Goal: Task Accomplishment & Management: Manage account settings

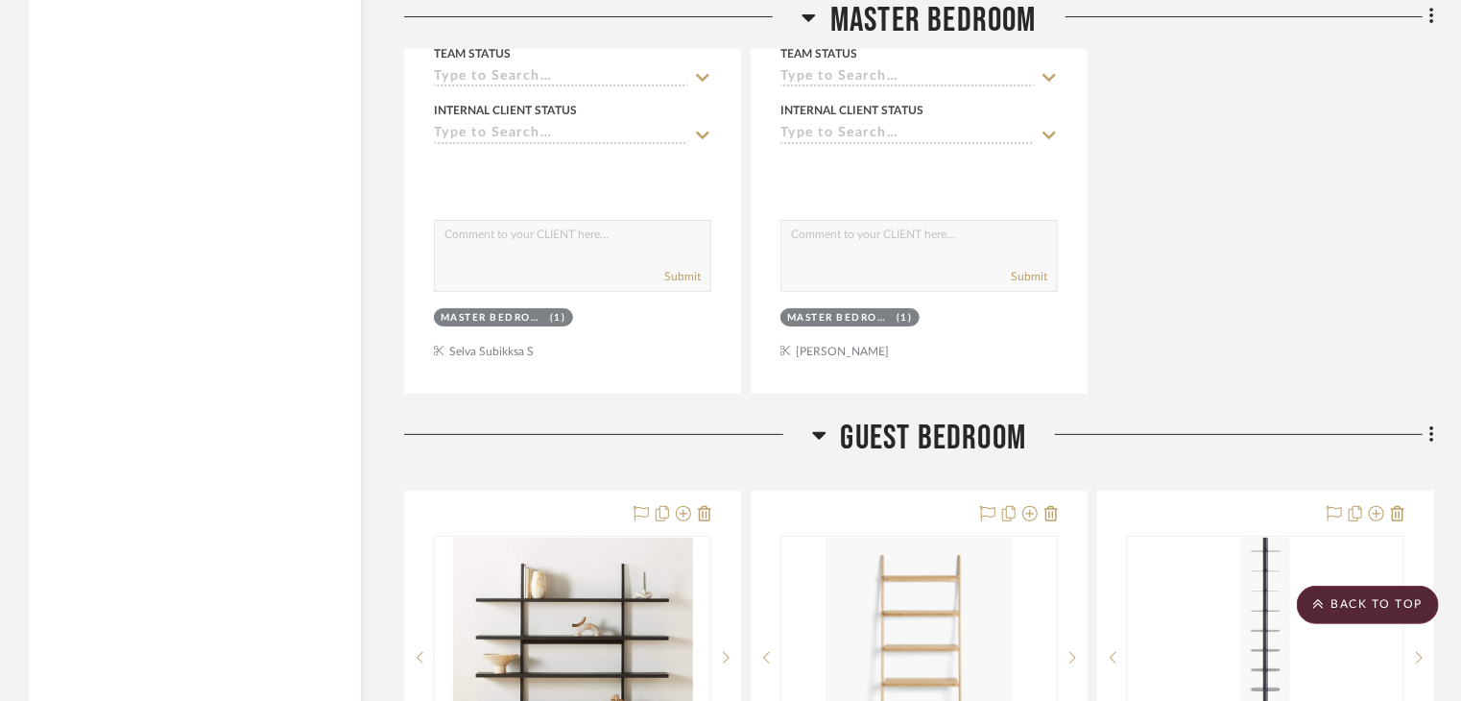
scroll to position [4033, 0]
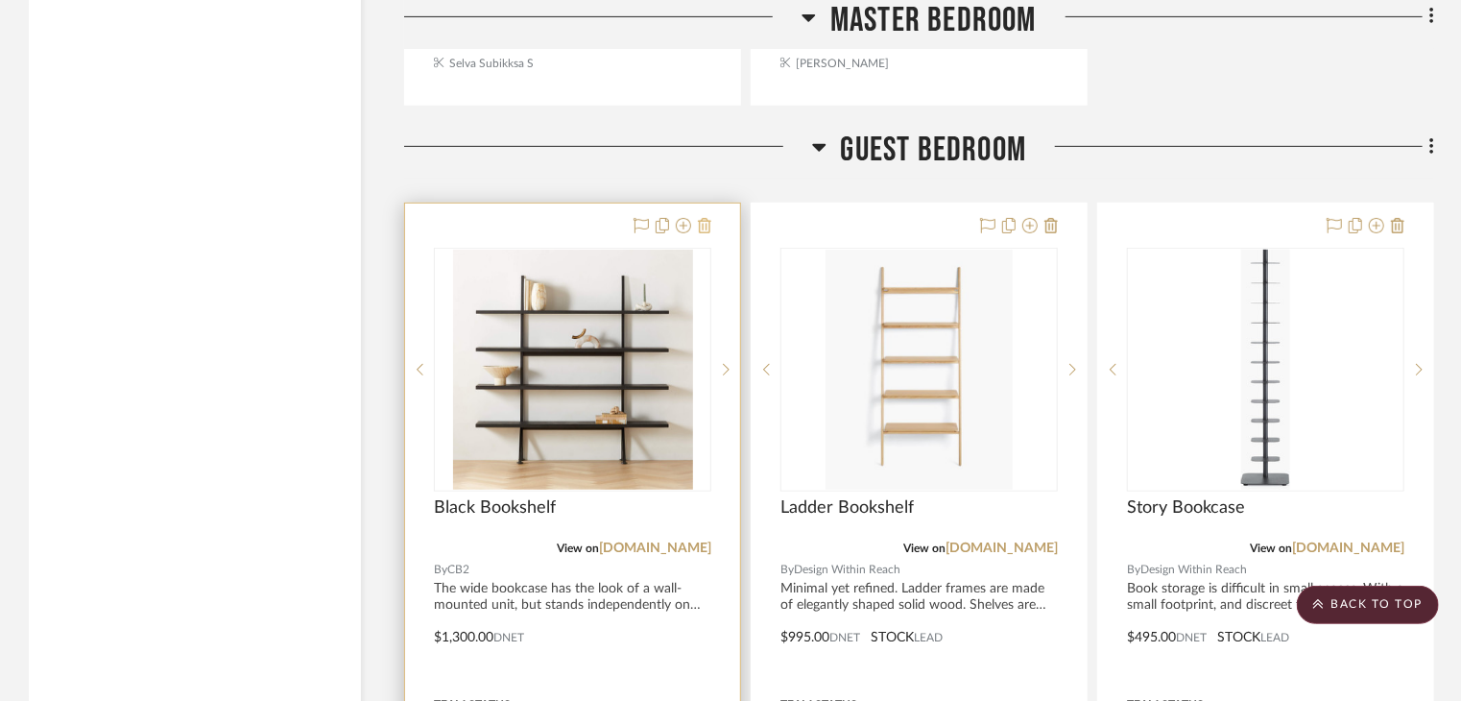
click at [706, 218] on icon at bounding box center [704, 225] width 13 height 15
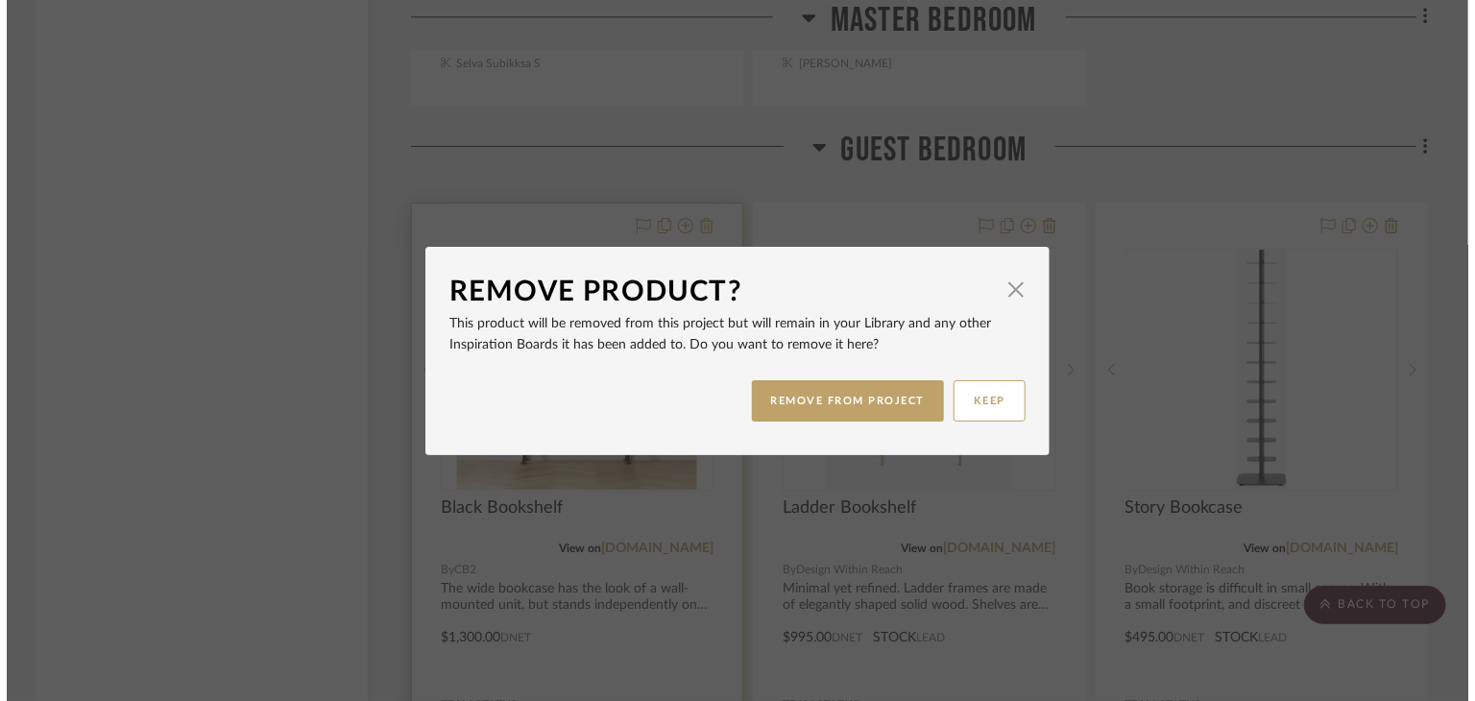
scroll to position [0, 0]
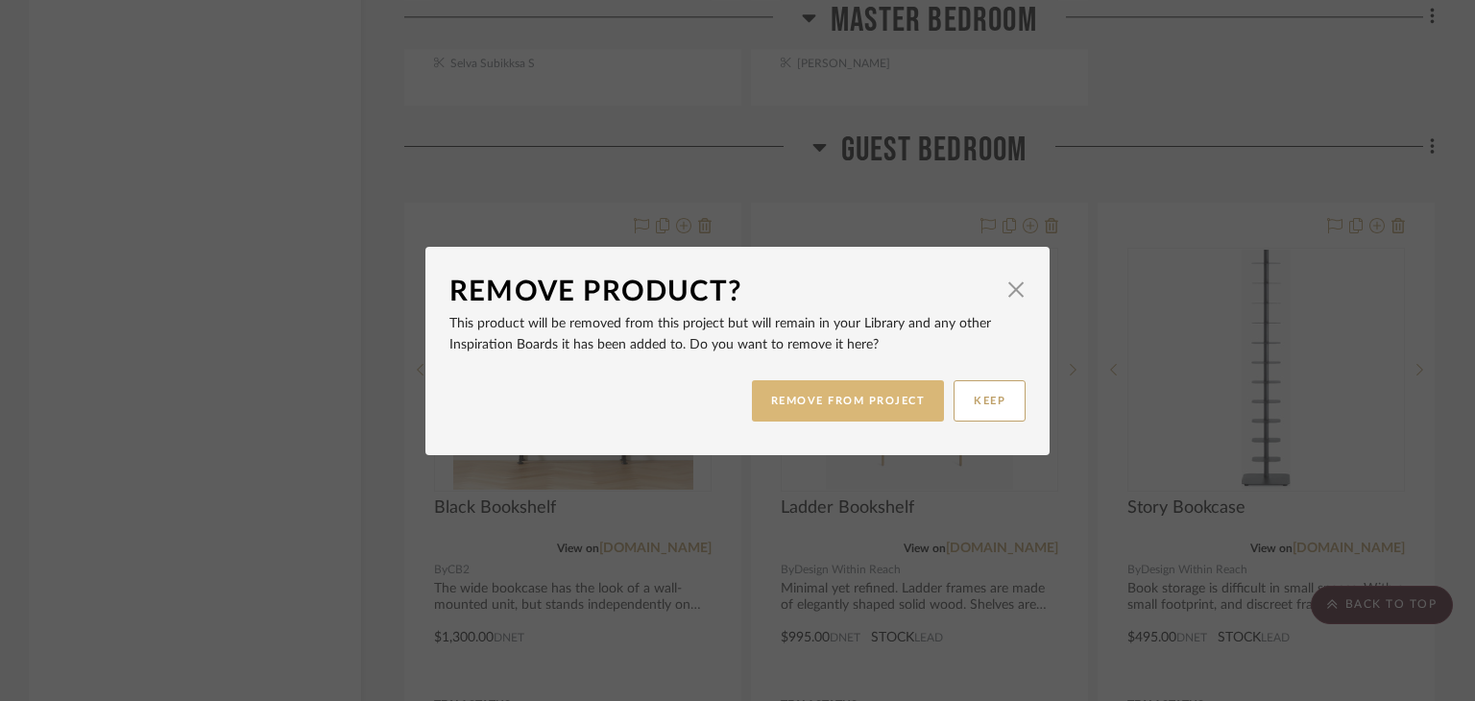
click at [810, 397] on button "REMOVE FROM PROJECT" at bounding box center [848, 400] width 193 height 41
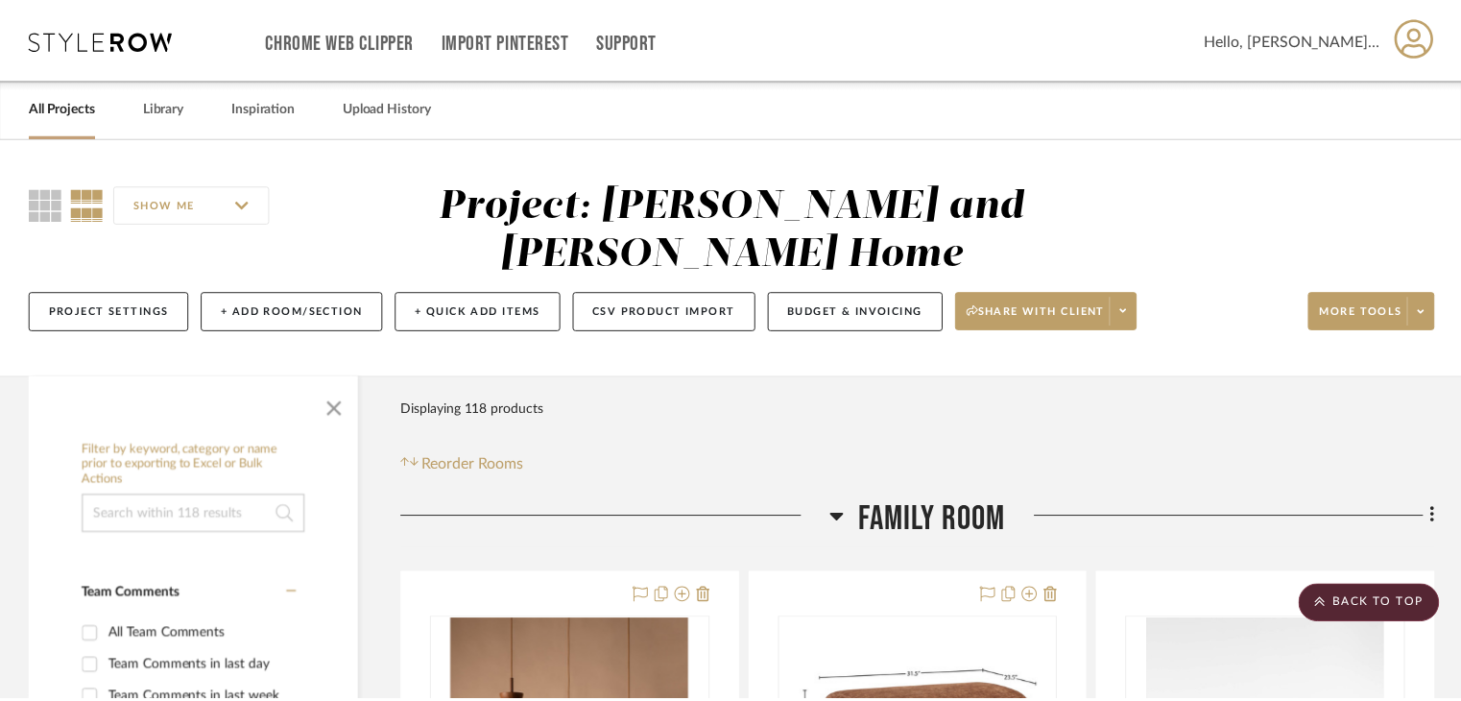
scroll to position [4033, 0]
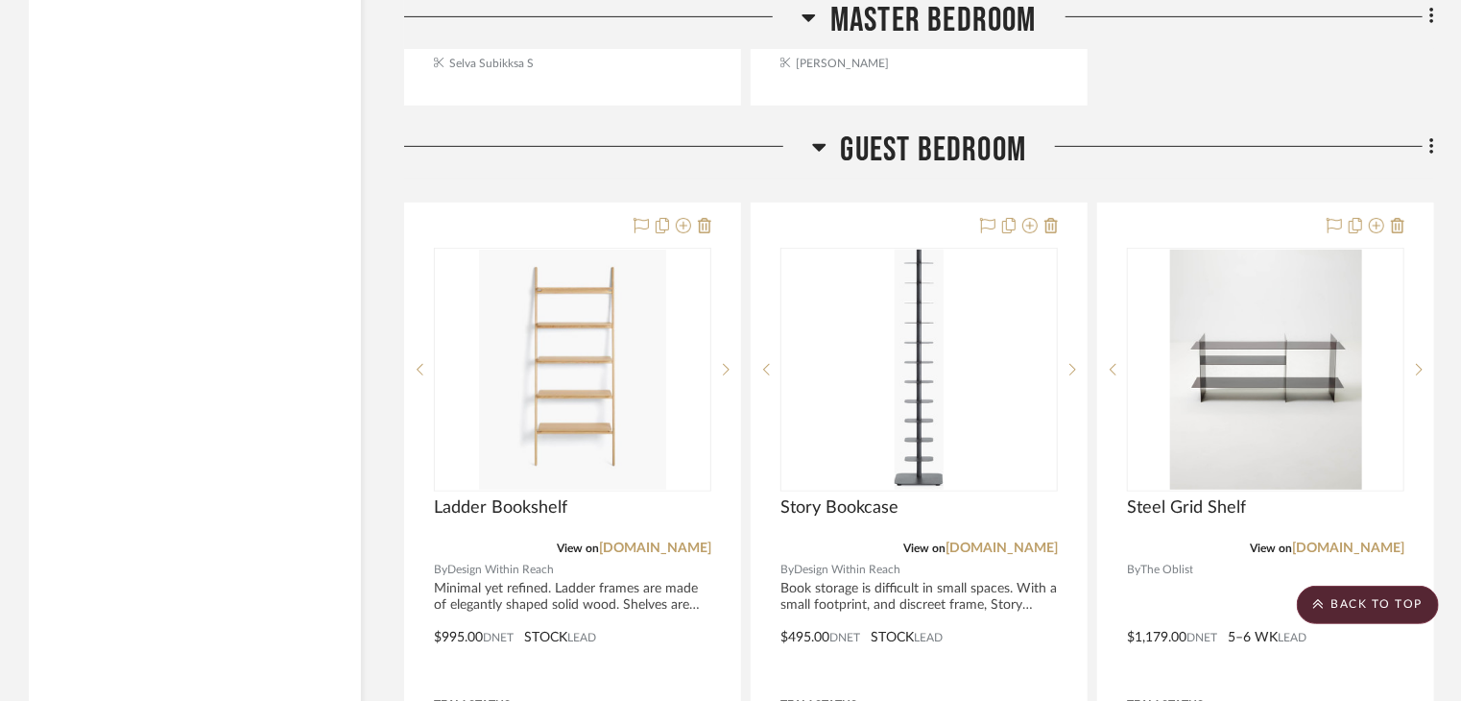
click at [707, 218] on icon at bounding box center [704, 225] width 13 height 15
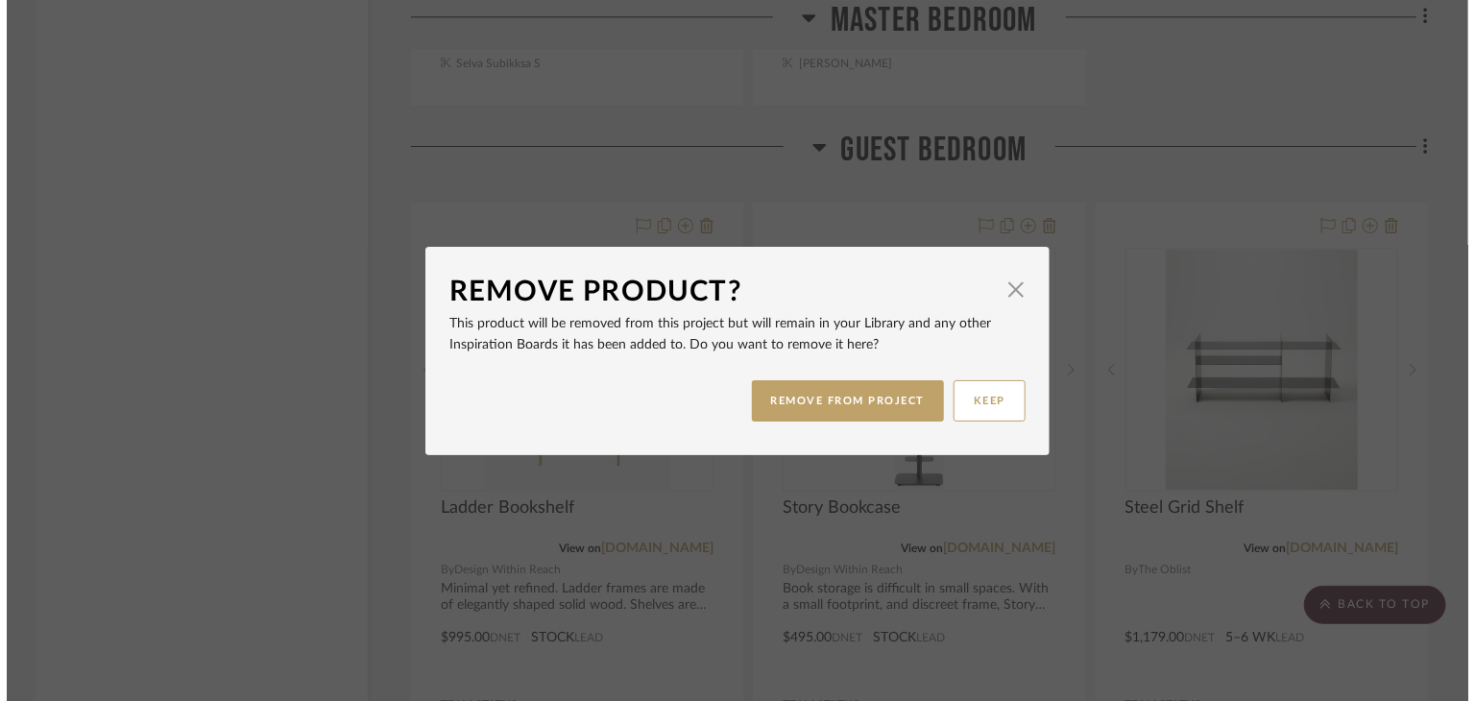
scroll to position [0, 0]
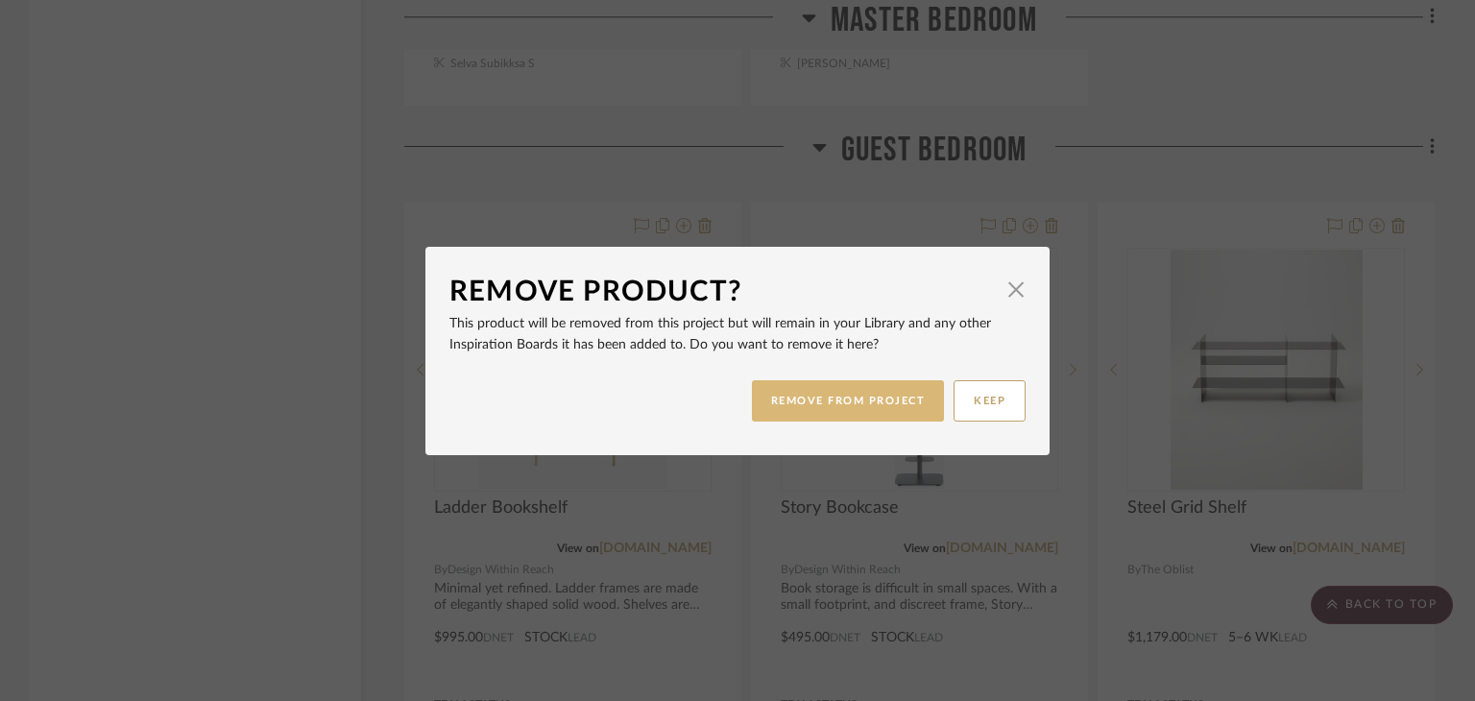
click at [783, 406] on button "REMOVE FROM PROJECT" at bounding box center [848, 400] width 193 height 41
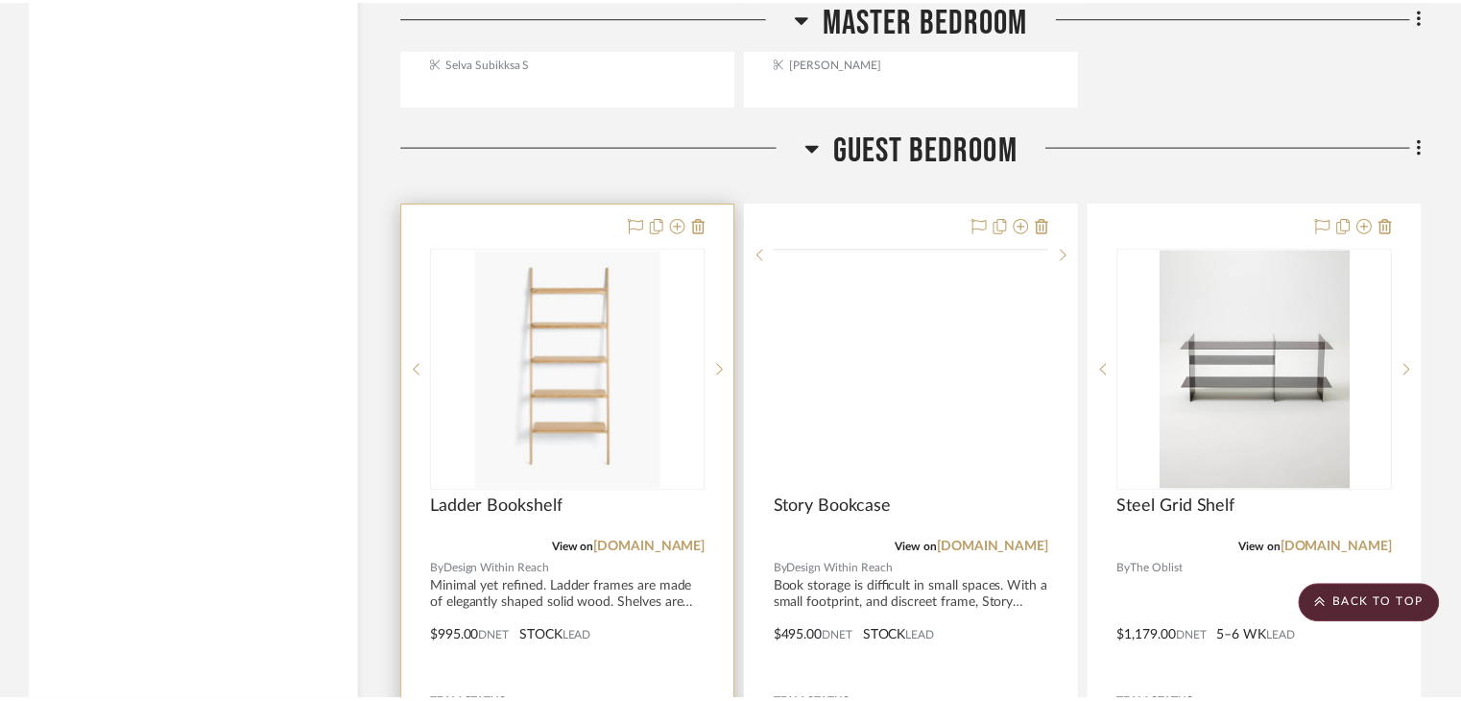
scroll to position [4033, 0]
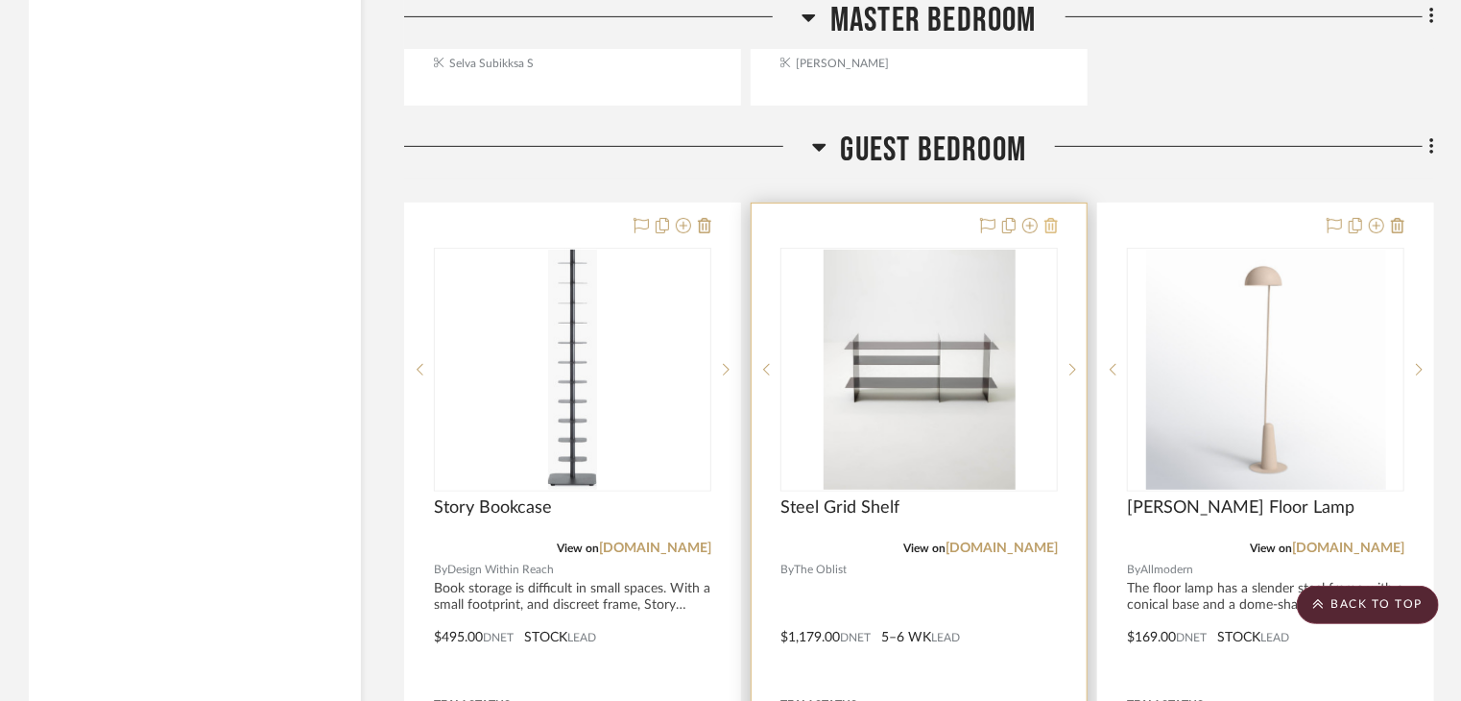
click at [1054, 218] on icon at bounding box center [1051, 225] width 13 height 15
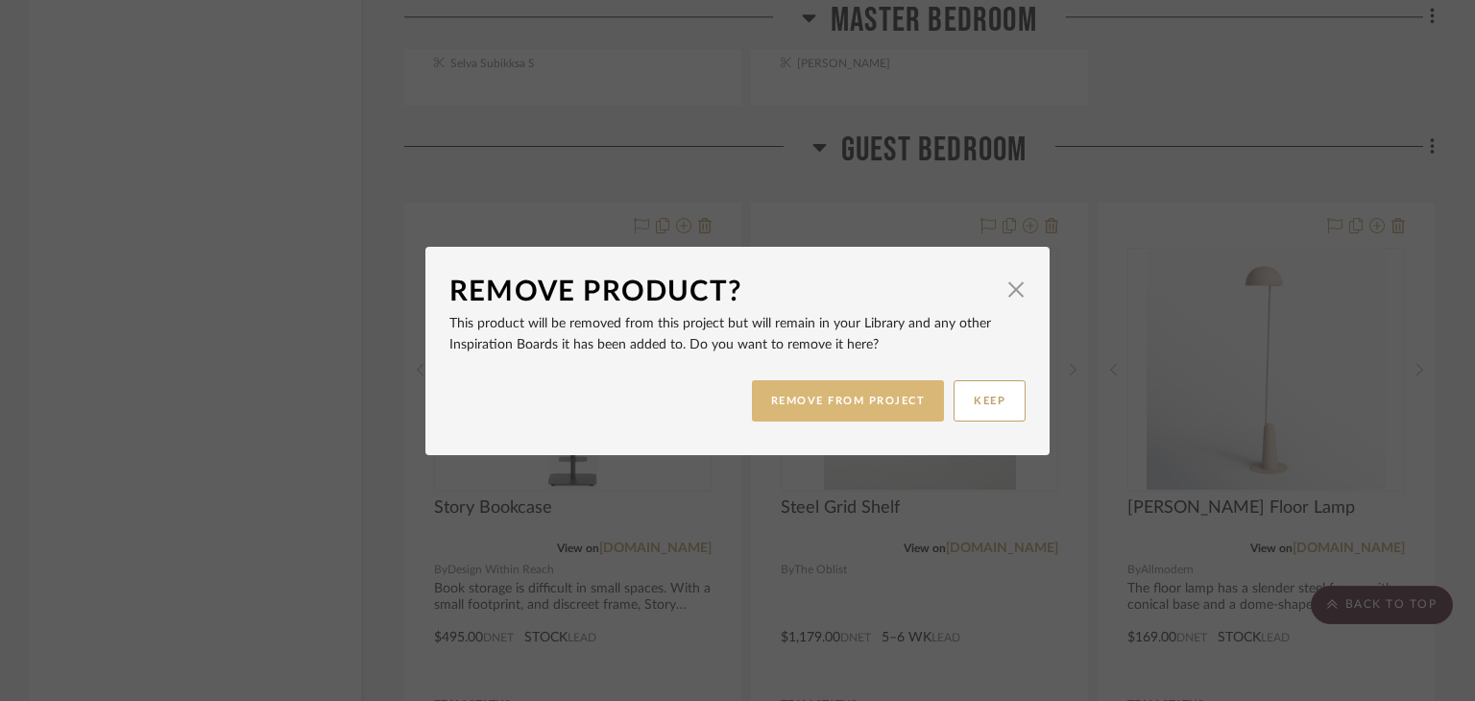
click at [868, 398] on button "REMOVE FROM PROJECT" at bounding box center [848, 400] width 193 height 41
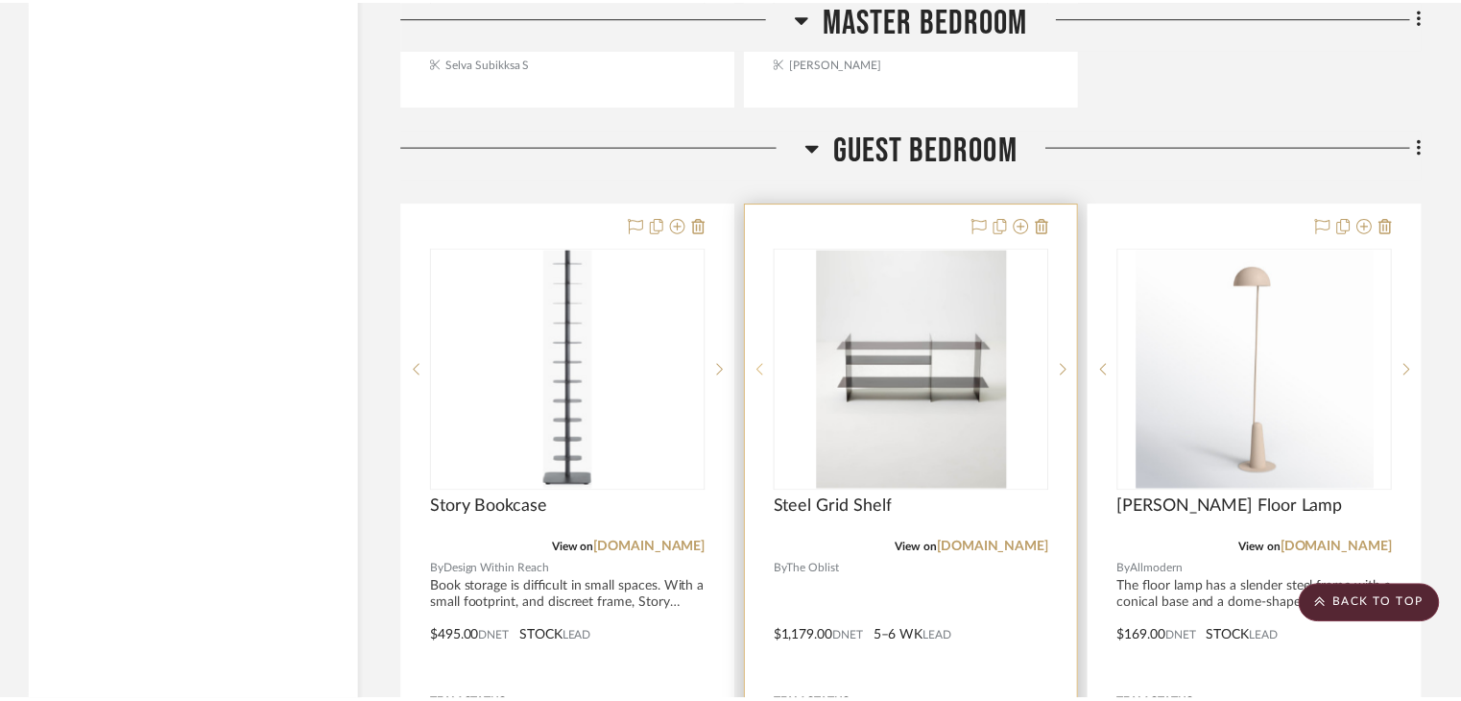
scroll to position [4033, 0]
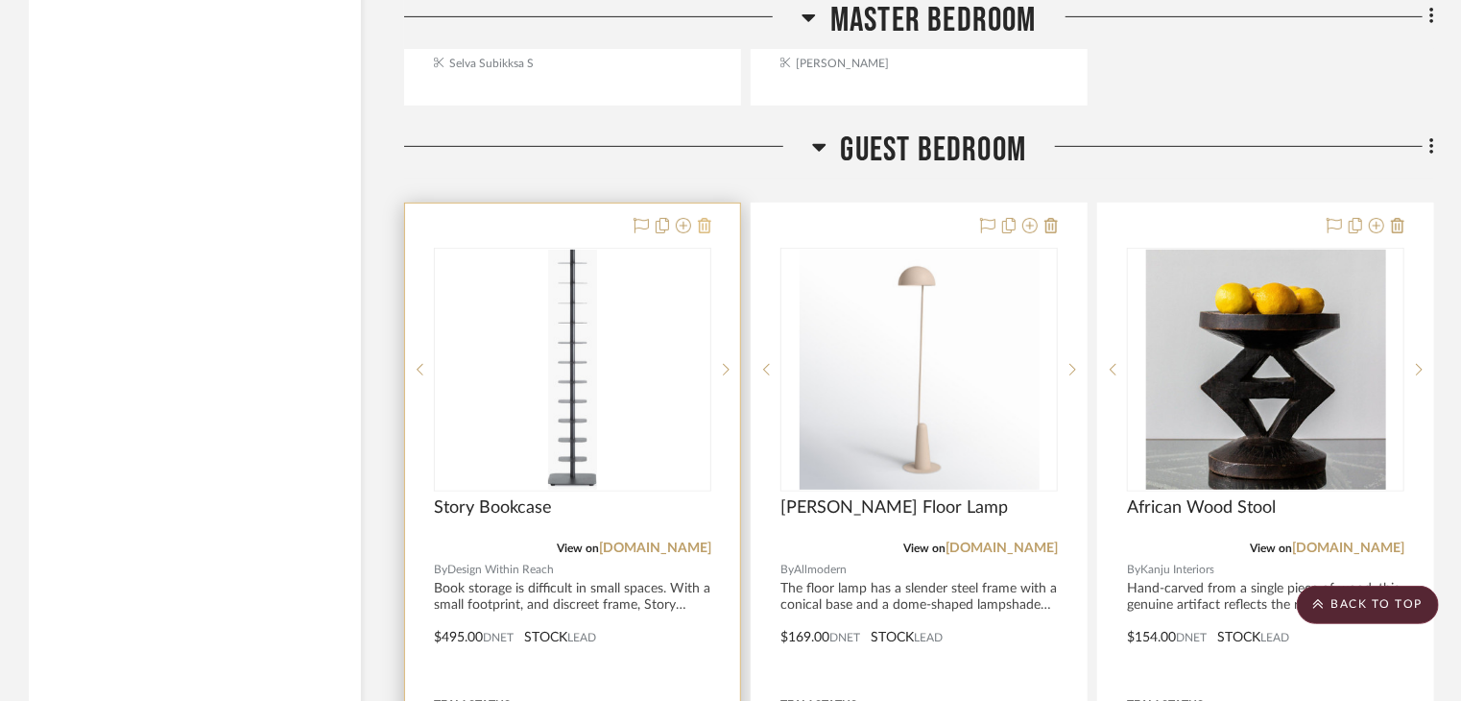
click at [699, 218] on icon at bounding box center [704, 225] width 13 height 15
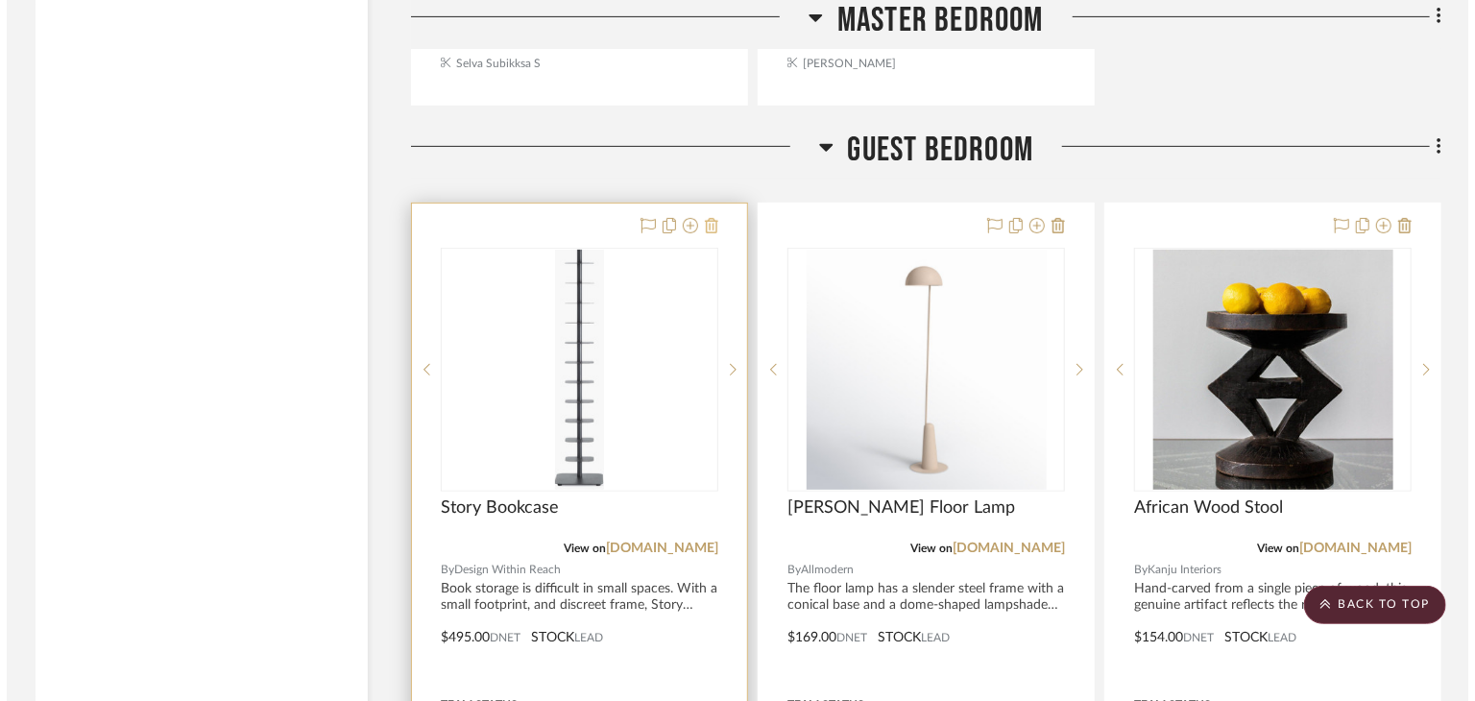
scroll to position [0, 0]
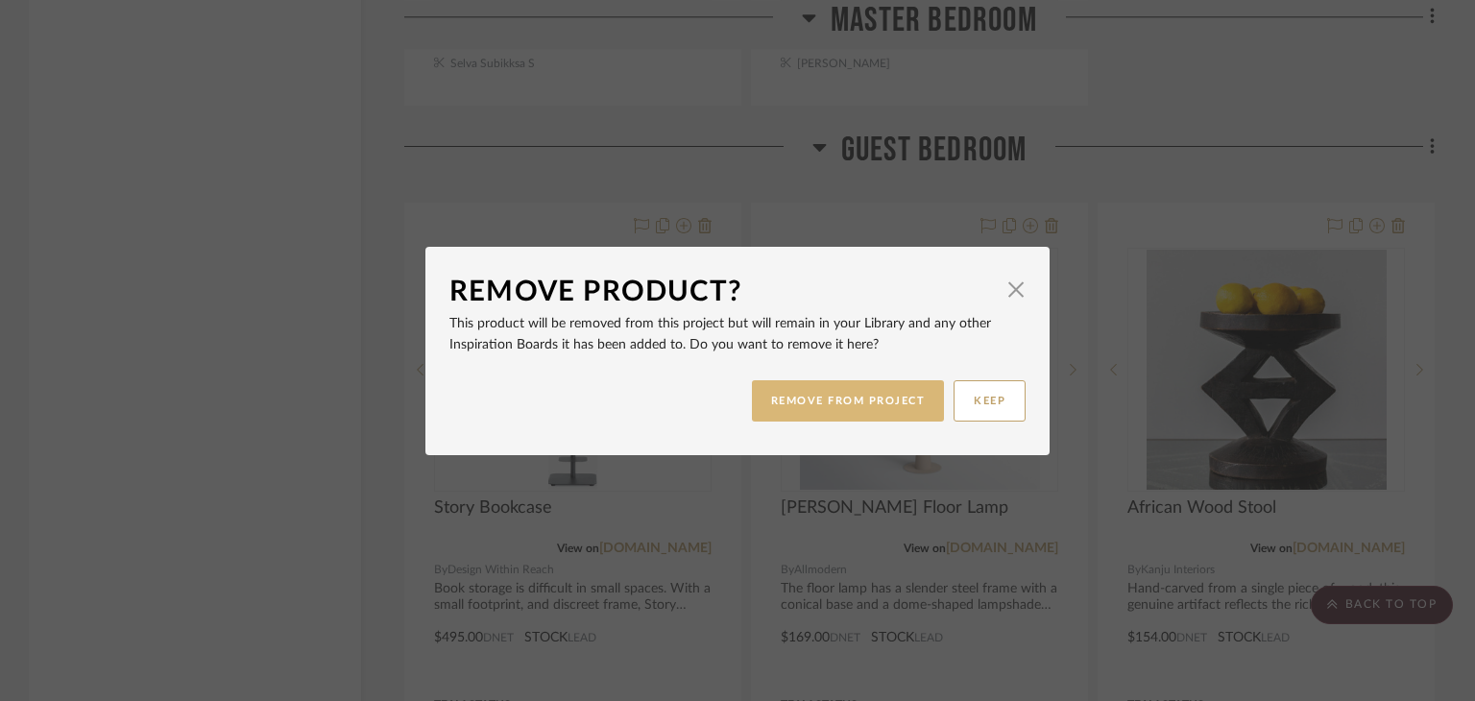
click at [764, 408] on button "REMOVE FROM PROJECT" at bounding box center [848, 400] width 193 height 41
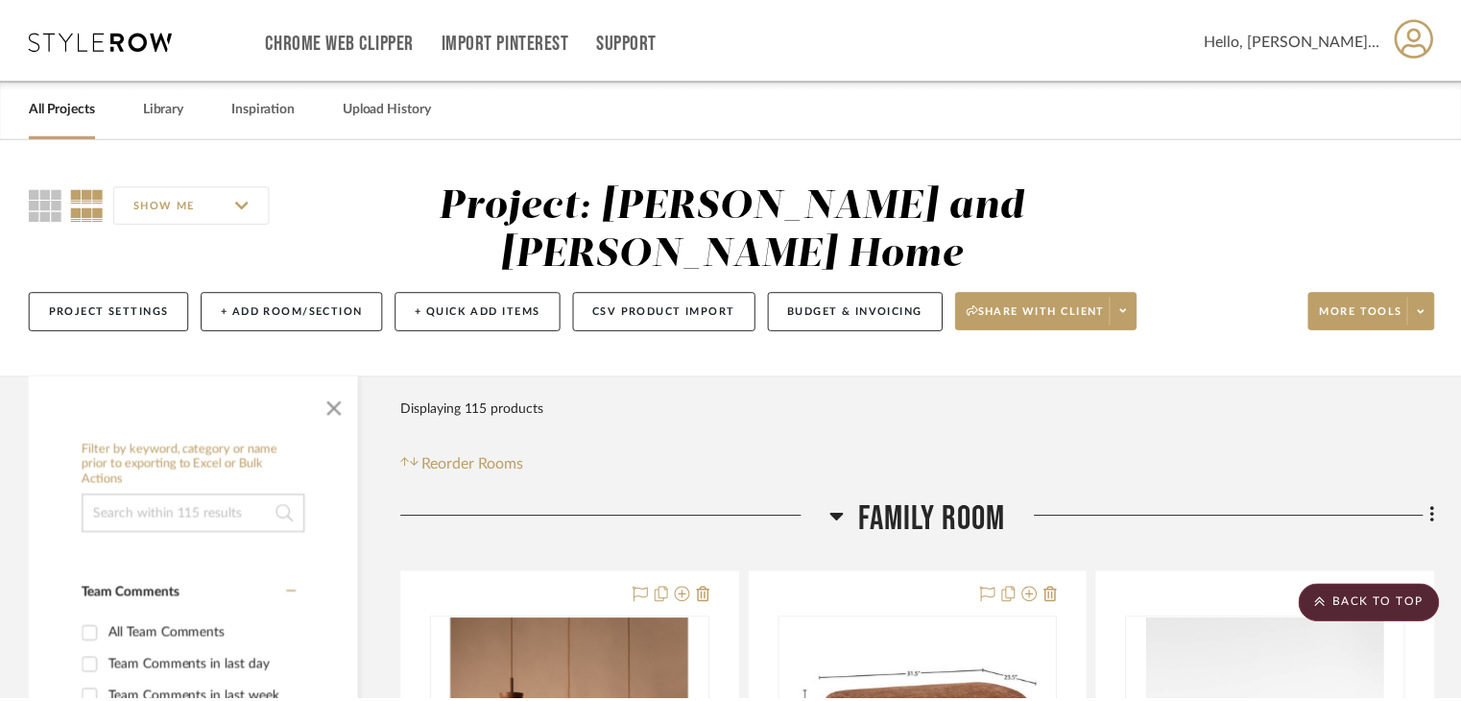
scroll to position [4033, 0]
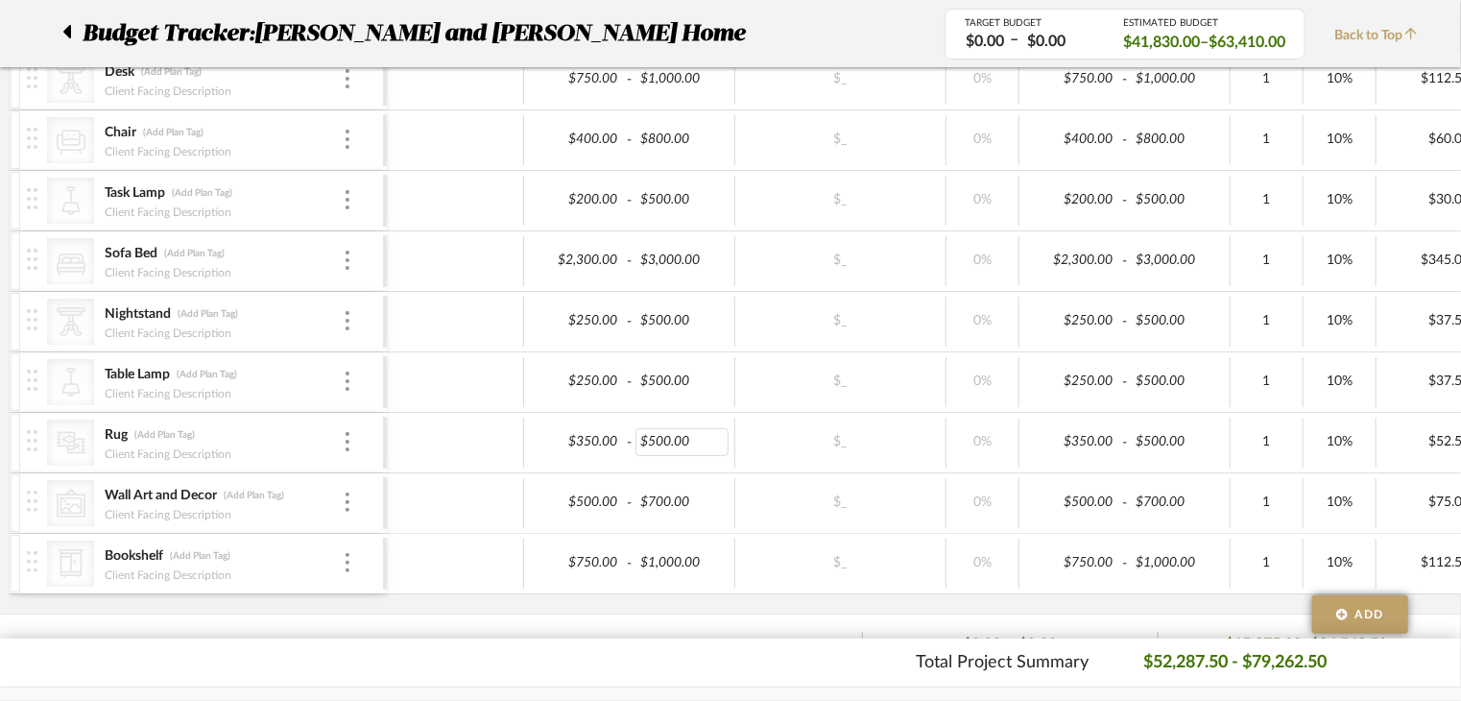
scroll to position [2544, 0]
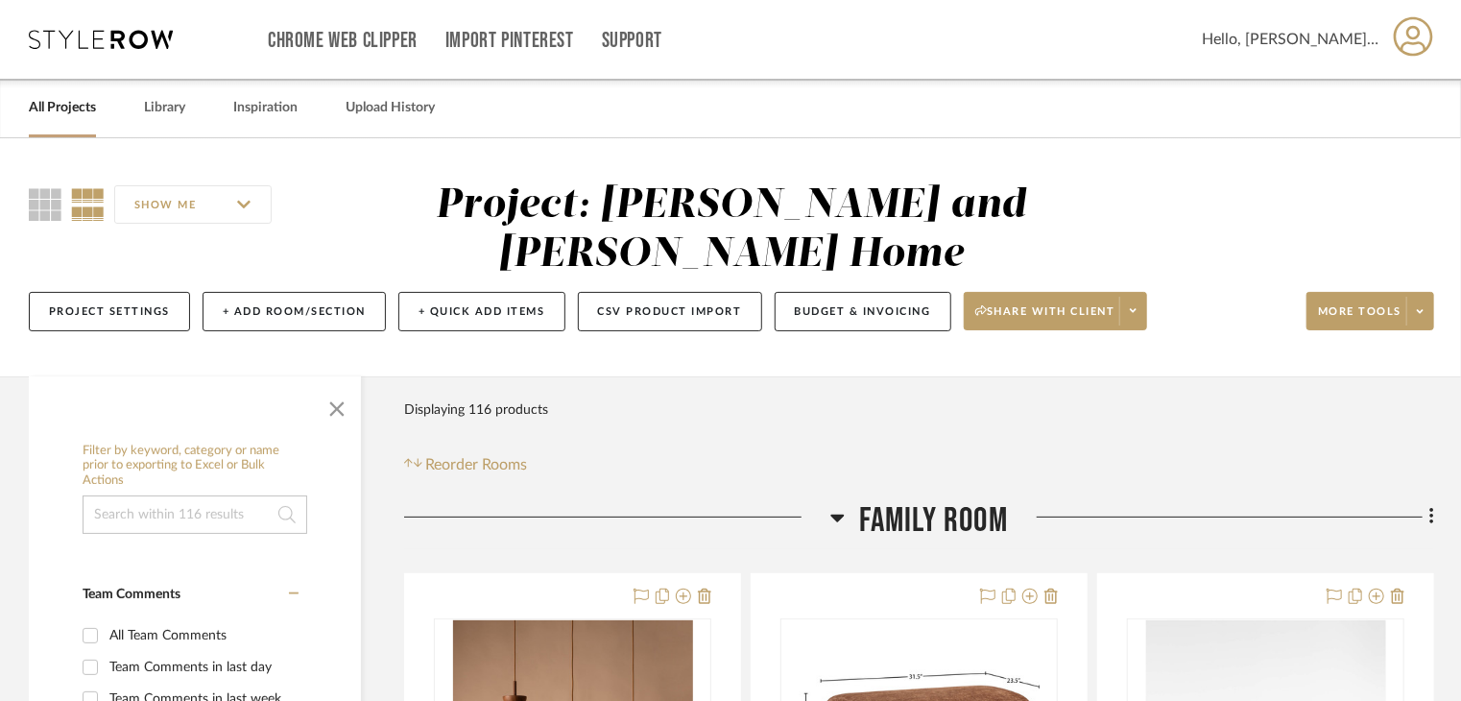
click at [839, 506] on icon at bounding box center [838, 517] width 14 height 23
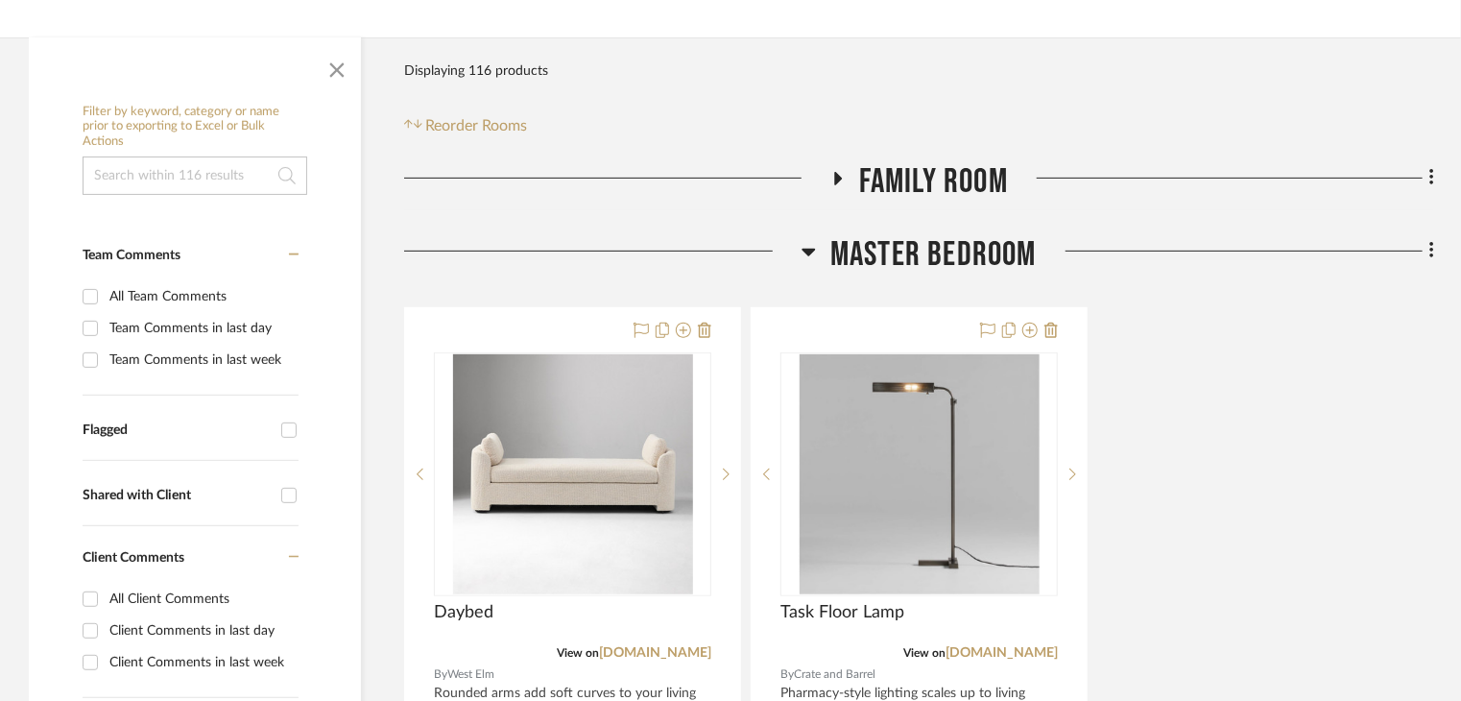
scroll to position [192, 0]
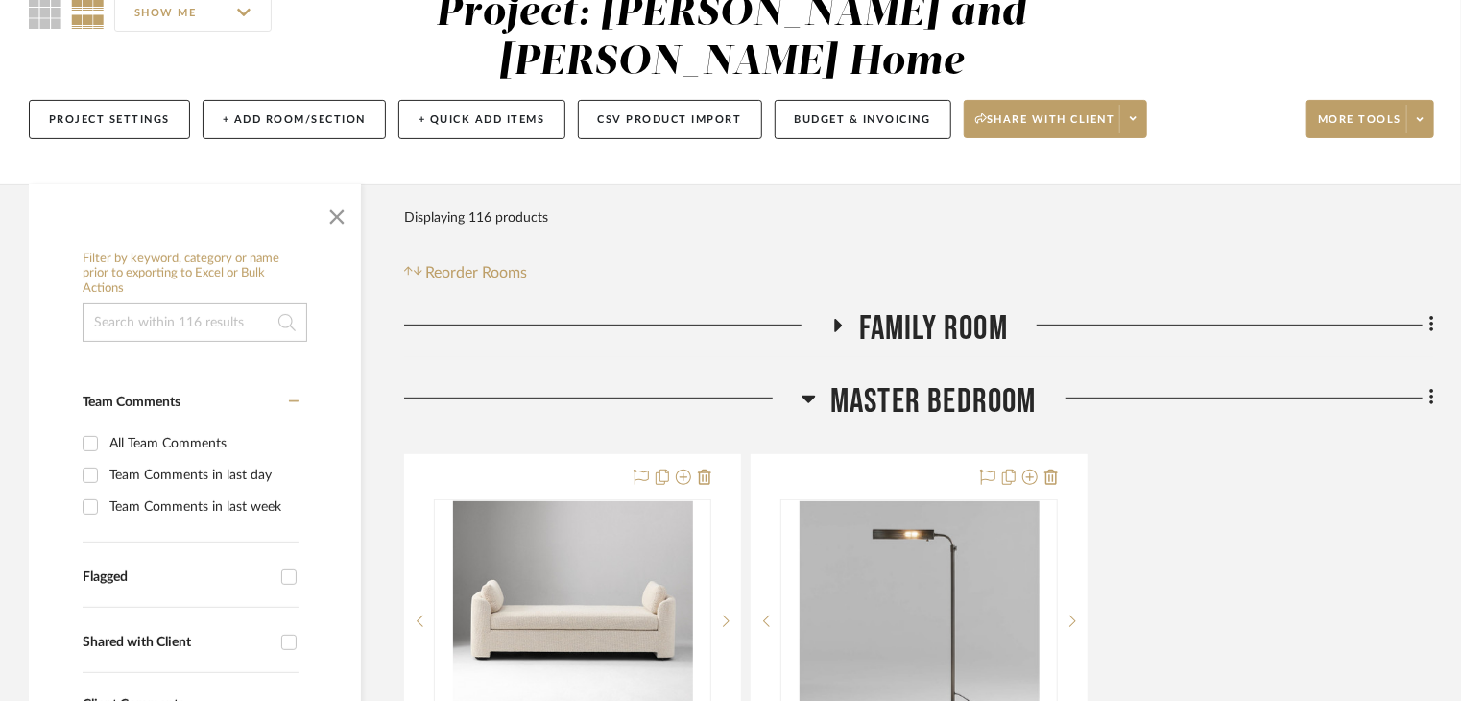
click at [809, 396] on icon at bounding box center [809, 400] width 13 height 8
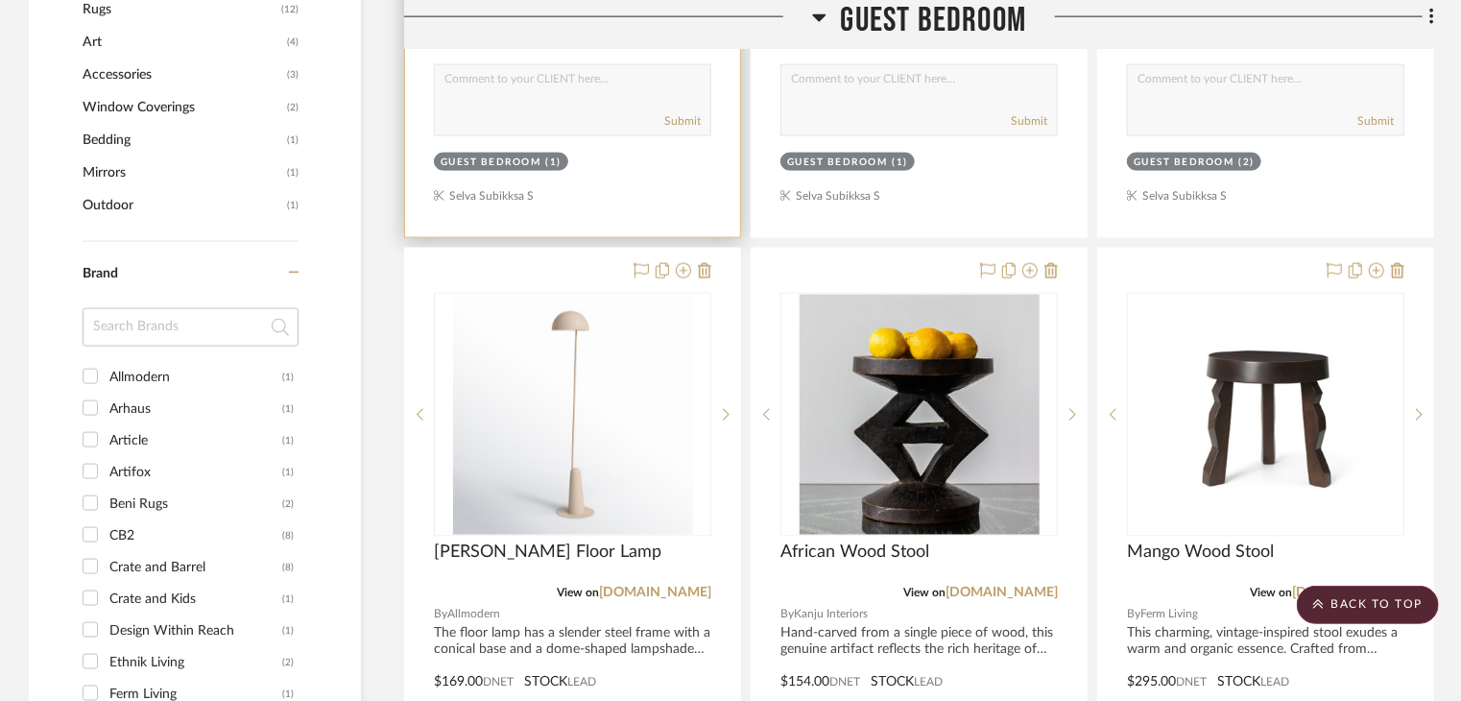
scroll to position [1440, 0]
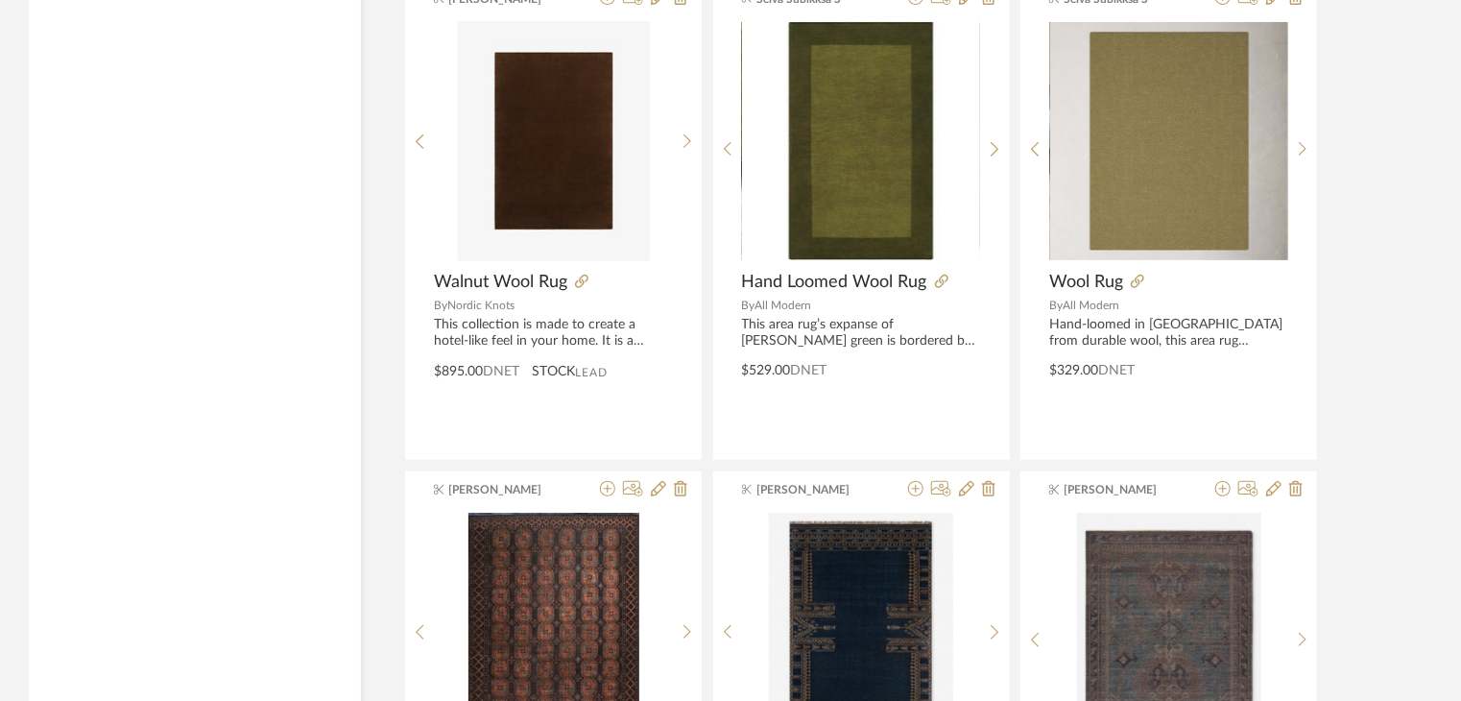
scroll to position [11595, 0]
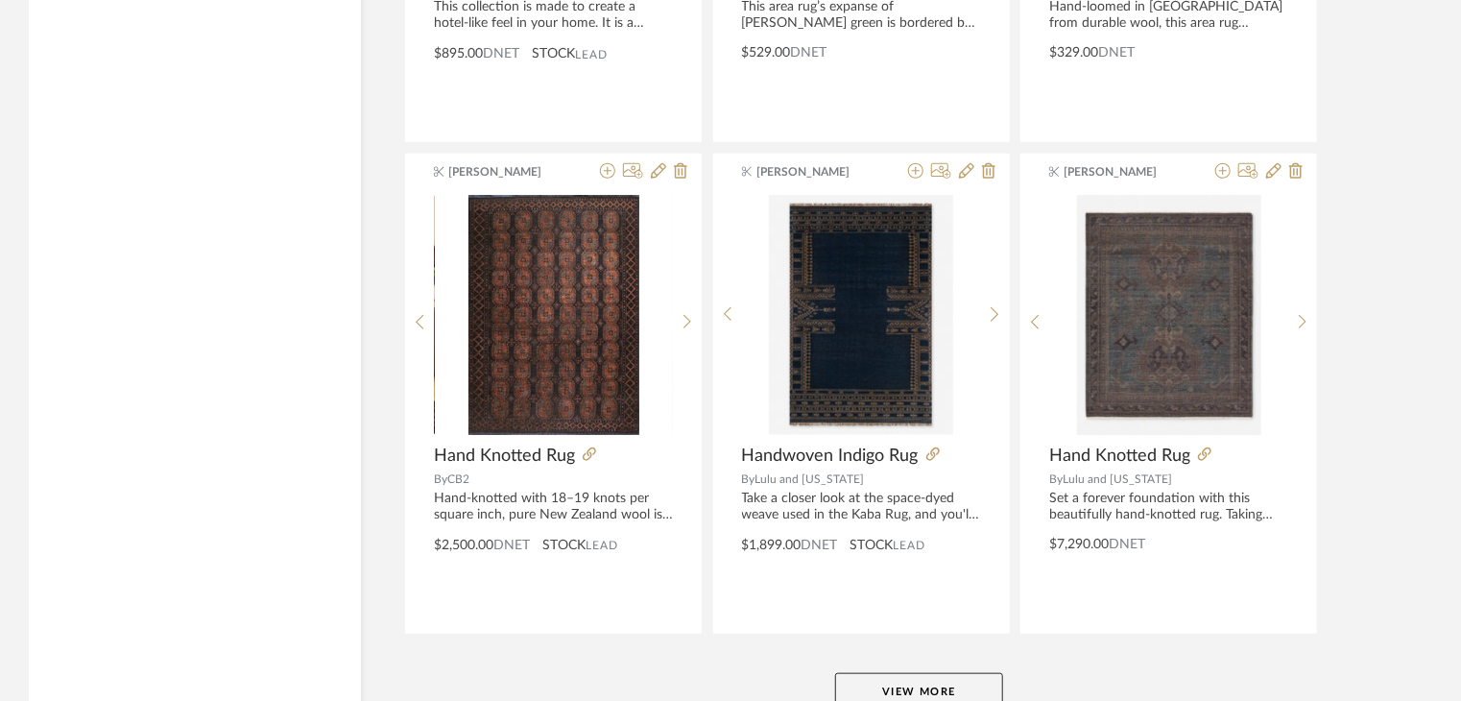
click at [875, 688] on button "View More" at bounding box center [919, 692] width 168 height 38
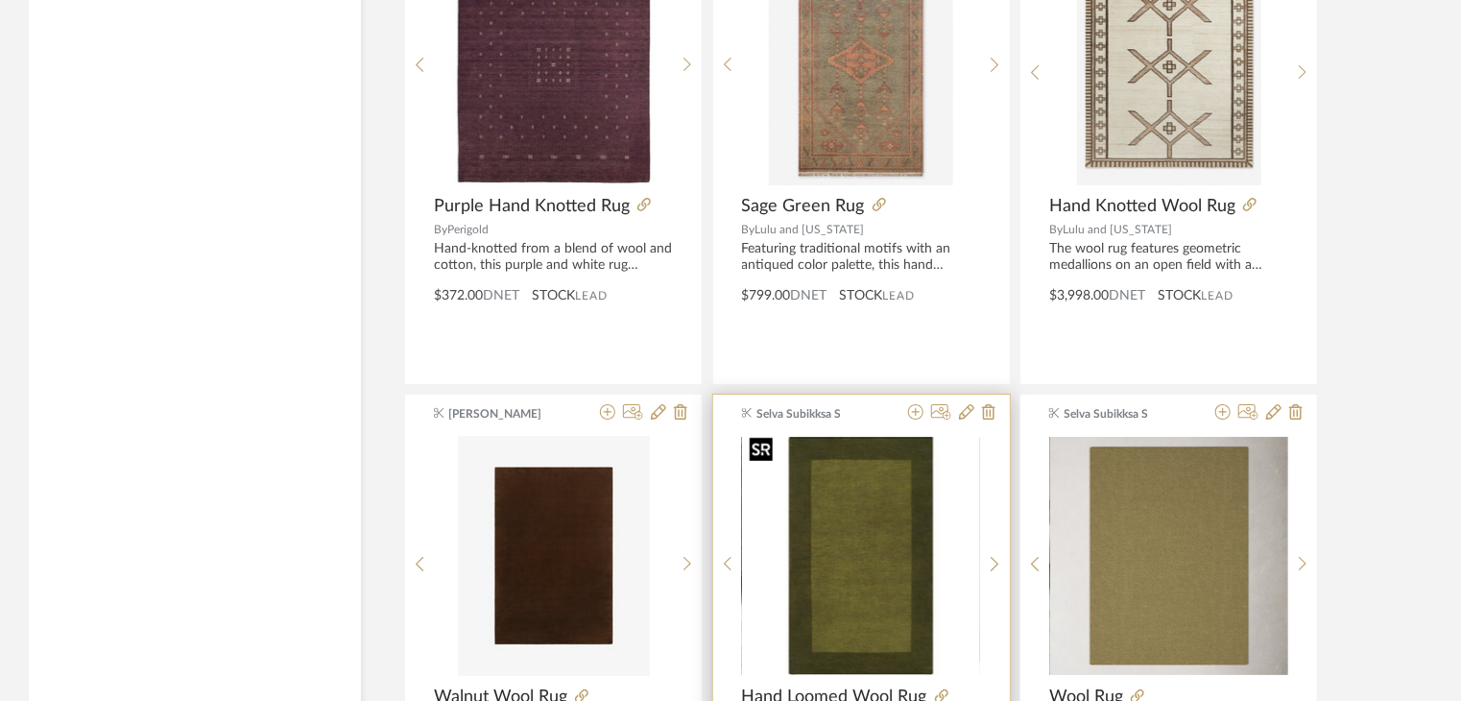
scroll to position [10635, 0]
